Goal: Information Seeking & Learning: Check status

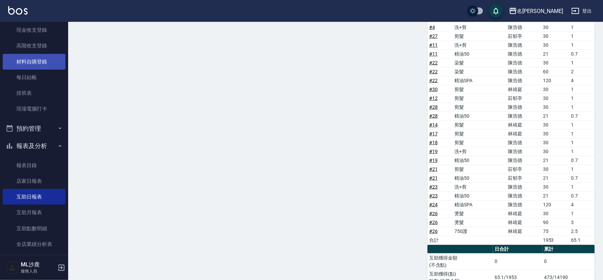
scroll to position [151, 0]
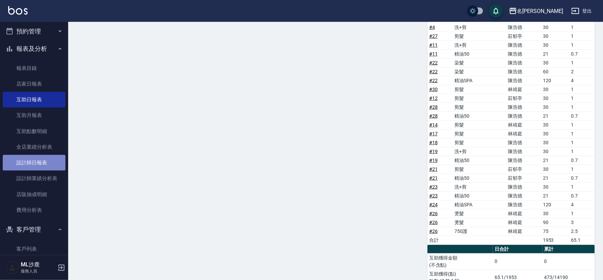
click at [36, 161] on link "設計師日報表" at bounding box center [34, 163] width 63 height 16
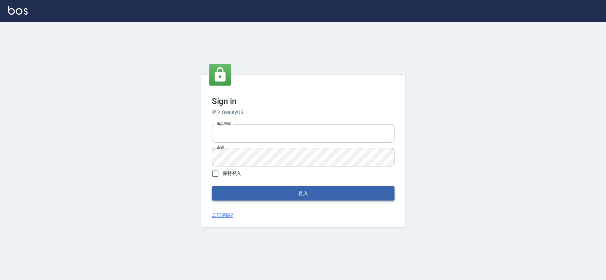
type input "0426653545"
click at [240, 191] on button "登入" at bounding box center [303, 193] width 183 height 14
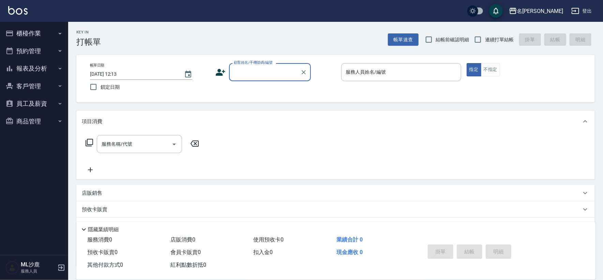
click at [37, 61] on button "報表及分析" at bounding box center [34, 69] width 63 height 18
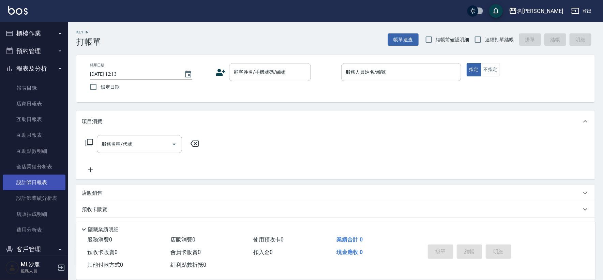
click at [33, 182] on link "設計師日報表" at bounding box center [34, 183] width 63 height 16
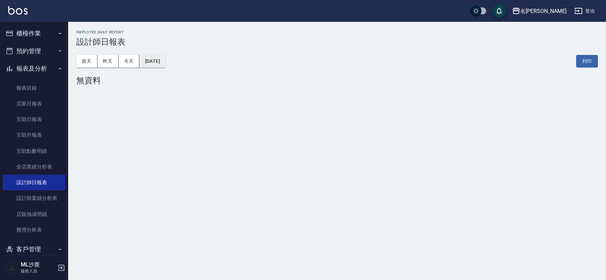
click at [159, 63] on button "2025/08/18" at bounding box center [152, 61] width 26 height 13
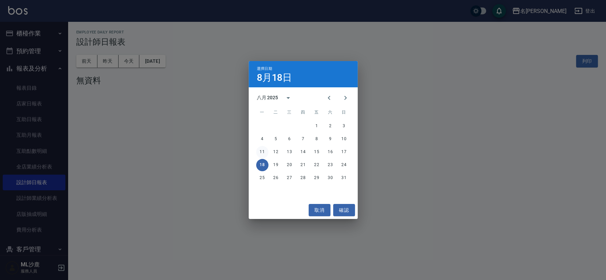
click at [258, 151] on button "11" at bounding box center [262, 152] width 12 height 12
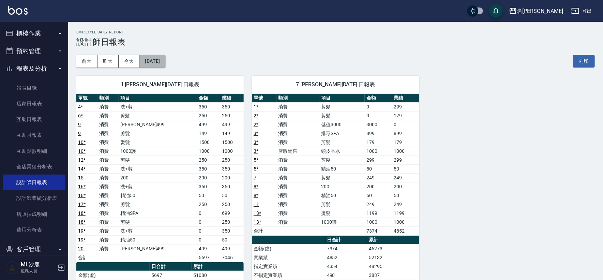
click at [165, 59] on button "2025/08/11" at bounding box center [152, 61] width 26 height 13
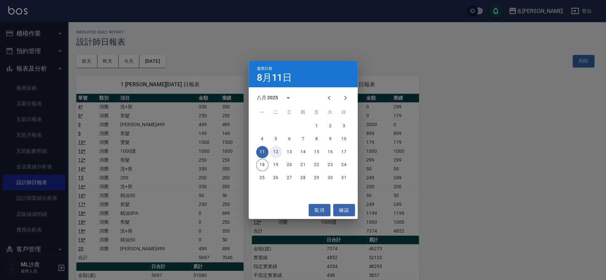
click at [278, 155] on button "12" at bounding box center [276, 152] width 12 height 12
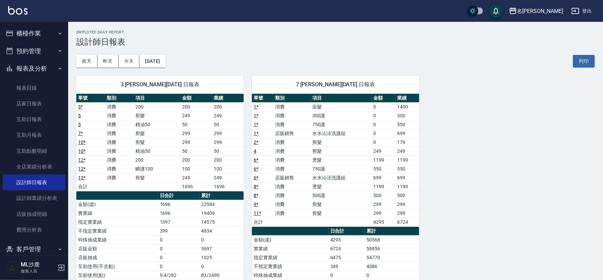
click at [314, 131] on td "水水沁涼洗護組" at bounding box center [341, 133] width 61 height 9
click at [320, 177] on td "水水沁涼洗護組" at bounding box center [341, 177] width 61 height 9
click at [164, 60] on button "2025/08/12" at bounding box center [152, 61] width 26 height 13
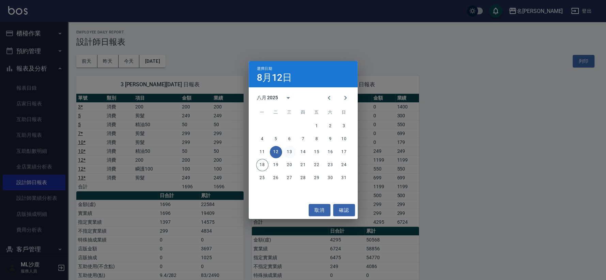
click at [289, 152] on button "13" at bounding box center [290, 152] width 12 height 12
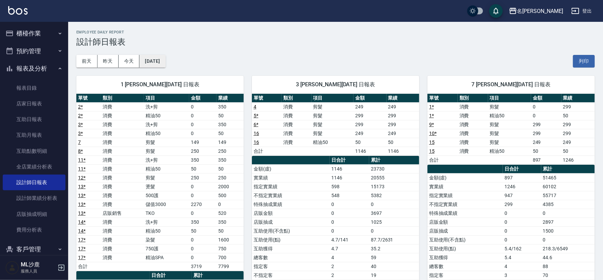
click at [156, 63] on button "2025/08/13" at bounding box center [152, 61] width 26 height 13
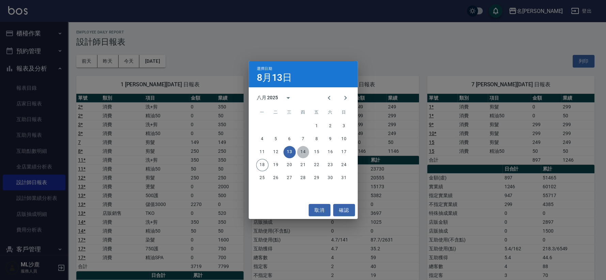
click at [300, 150] on button "14" at bounding box center [303, 152] width 12 height 12
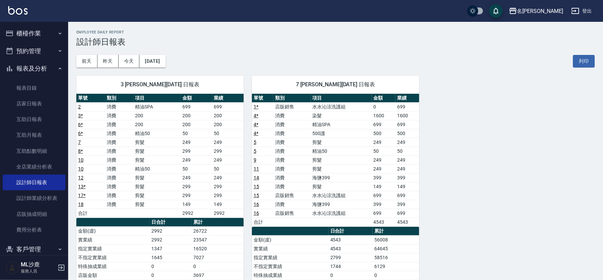
scroll to position [38, 0]
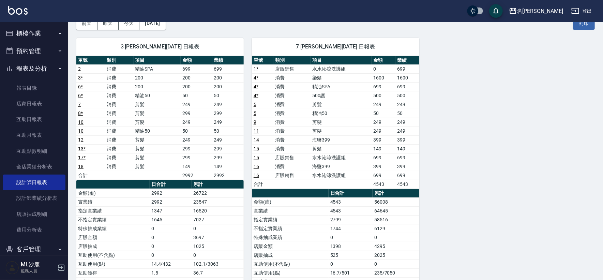
click at [314, 156] on td "水水沁涼洗護組" at bounding box center [341, 157] width 61 height 9
click at [317, 177] on td "水水沁涼洗護組" at bounding box center [341, 175] width 61 height 9
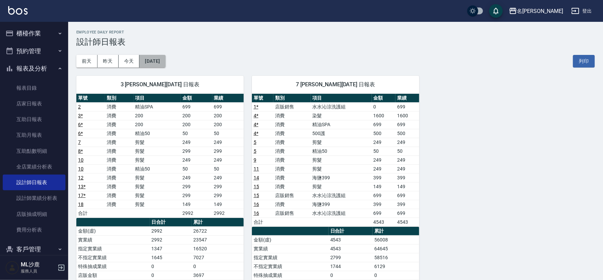
click at [162, 63] on button "2025/08/14" at bounding box center [152, 61] width 26 height 13
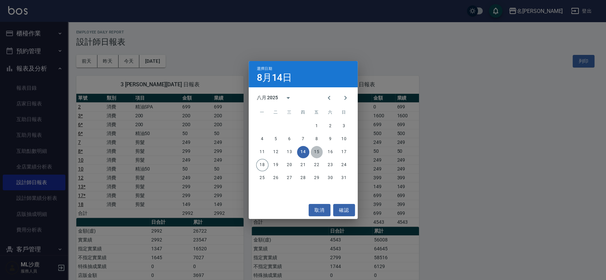
click at [315, 148] on button "15" at bounding box center [317, 152] width 12 height 12
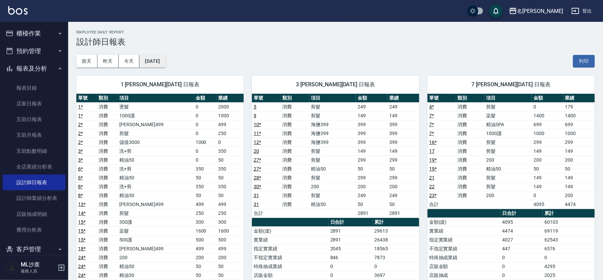
click at [152, 56] on button "2025/08/15" at bounding box center [152, 61] width 26 height 13
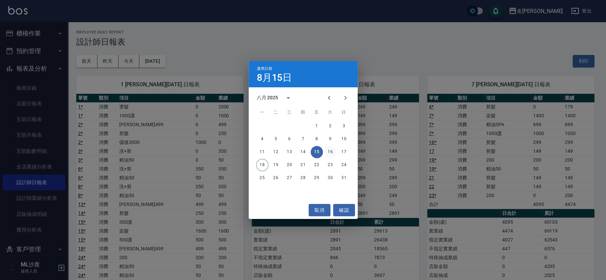
click at [332, 147] on button "16" at bounding box center [331, 152] width 12 height 12
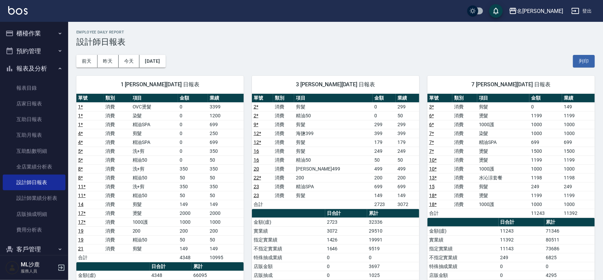
scroll to position [38, 0]
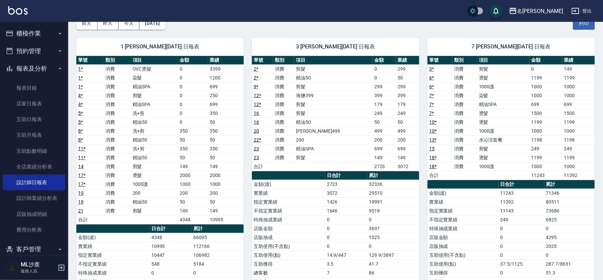
click at [498, 139] on td "水沁涼套餐" at bounding box center [503, 139] width 52 height 9
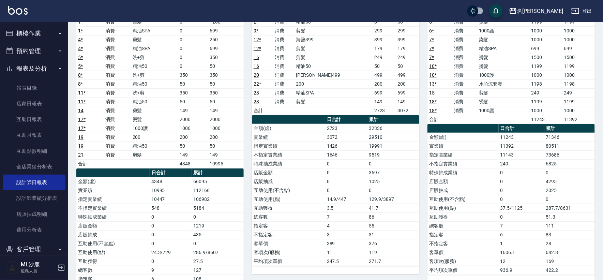
scroll to position [0, 0]
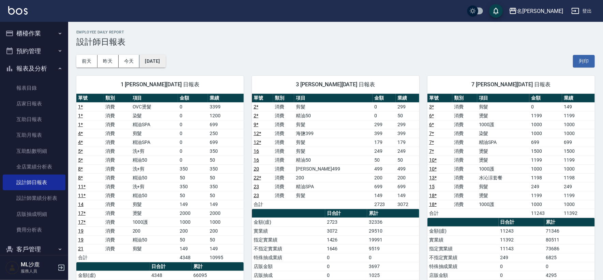
click at [165, 61] on button "2025/08/16" at bounding box center [152, 61] width 26 height 13
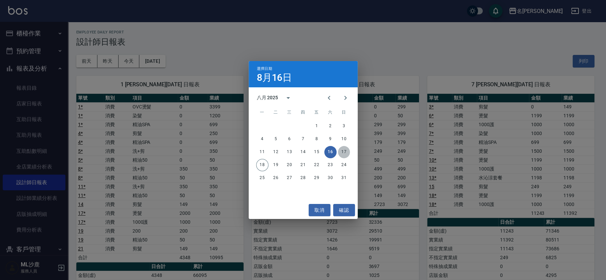
click at [338, 151] on button "17" at bounding box center [344, 152] width 12 height 12
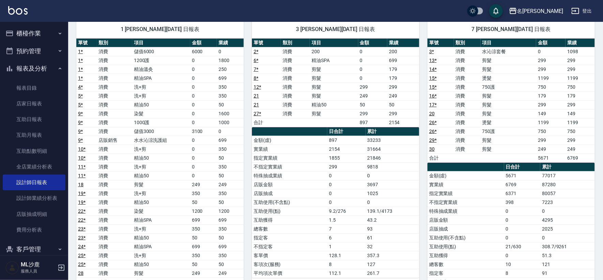
scroll to position [38, 0]
